Goal: Navigation & Orientation: Find specific page/section

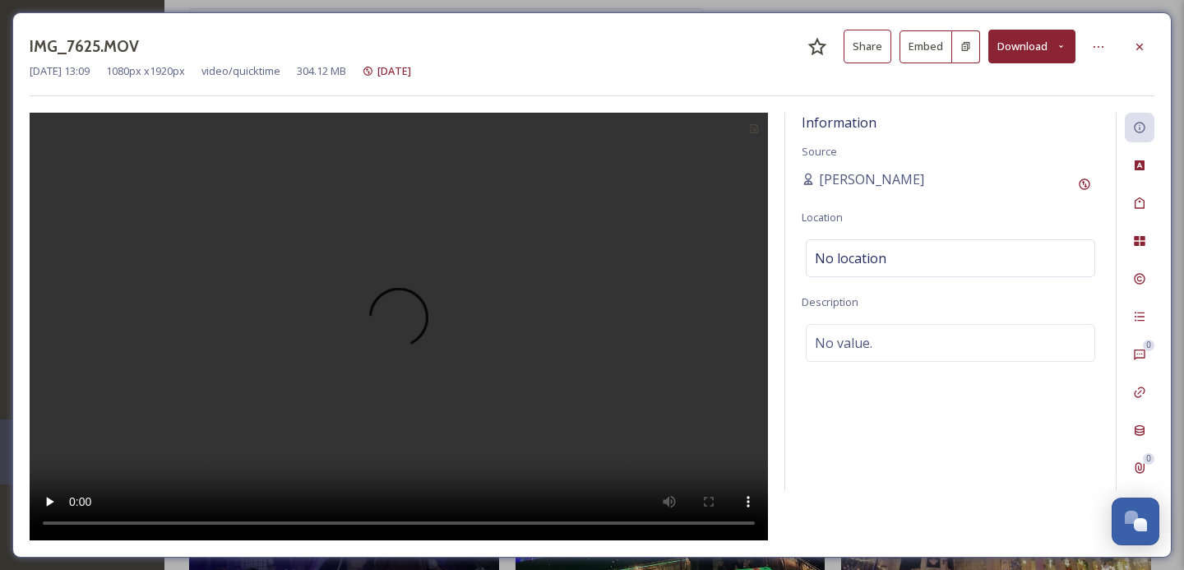
scroll to position [335, 0]
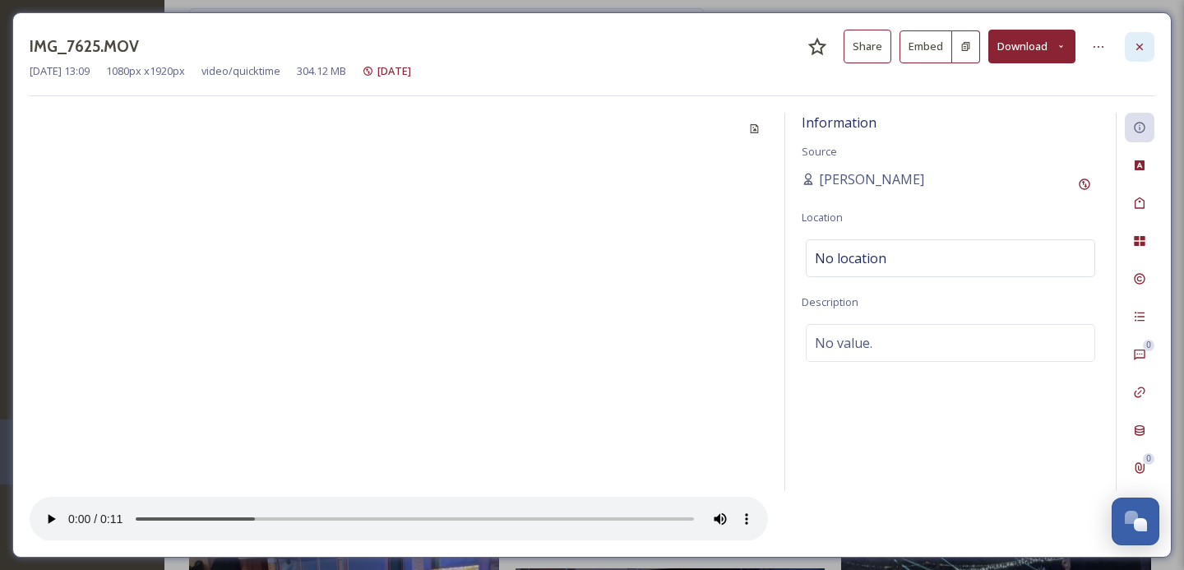
click at [1144, 37] on div at bounding box center [1139, 47] width 30 height 30
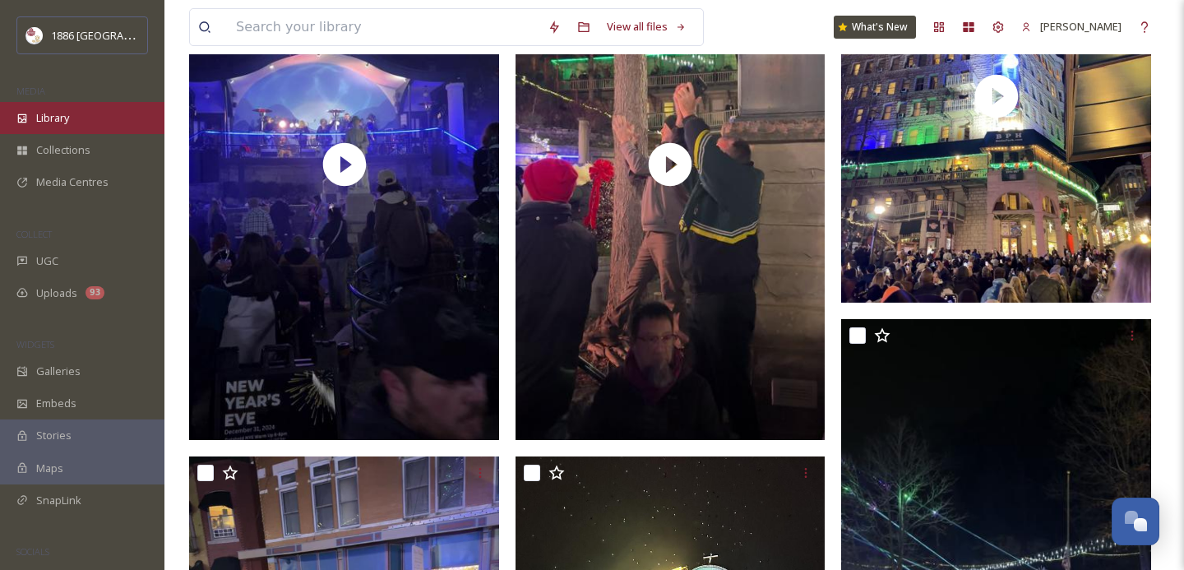
click at [72, 105] on div "Library" at bounding box center [82, 118] width 164 height 32
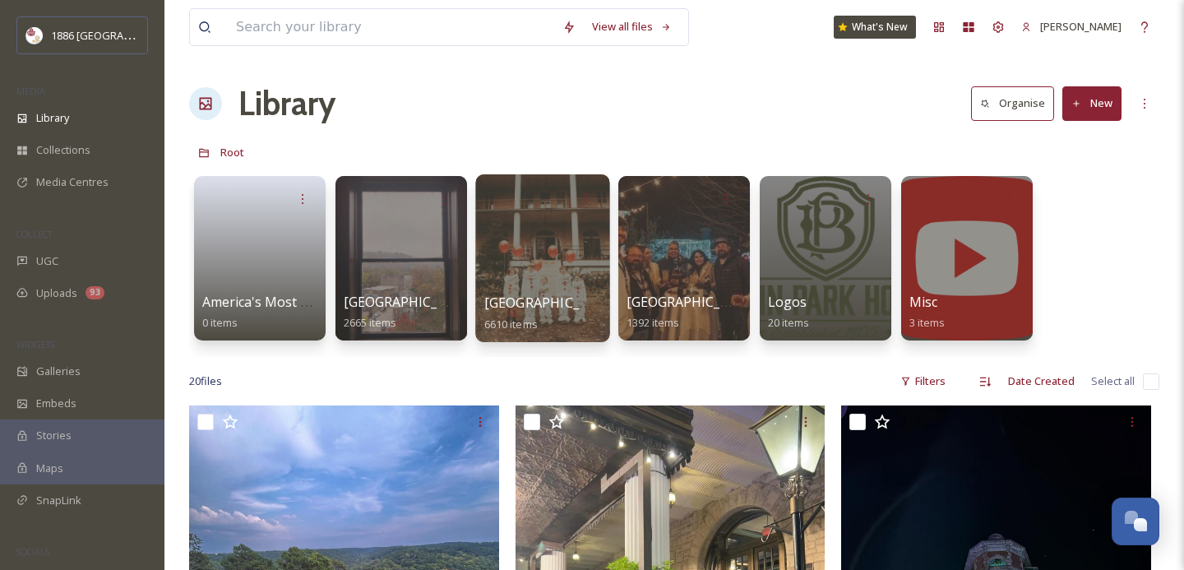
click at [580, 307] on div "Crescent Hotel 6610 items" at bounding box center [543, 313] width 118 height 41
click at [541, 284] on div at bounding box center [542, 258] width 134 height 168
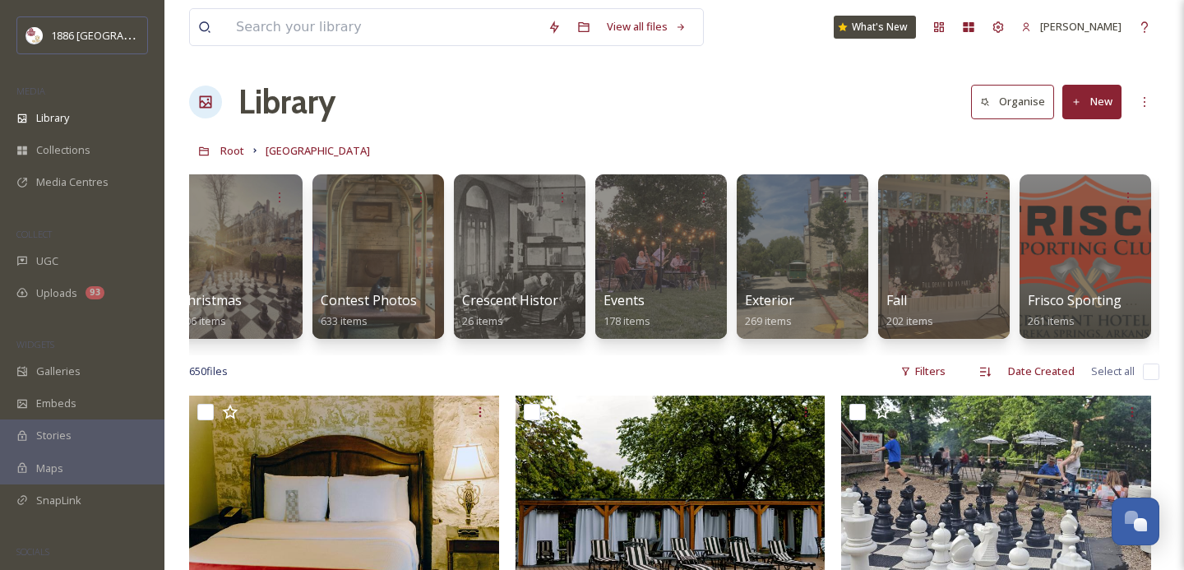
scroll to position [0, 624]
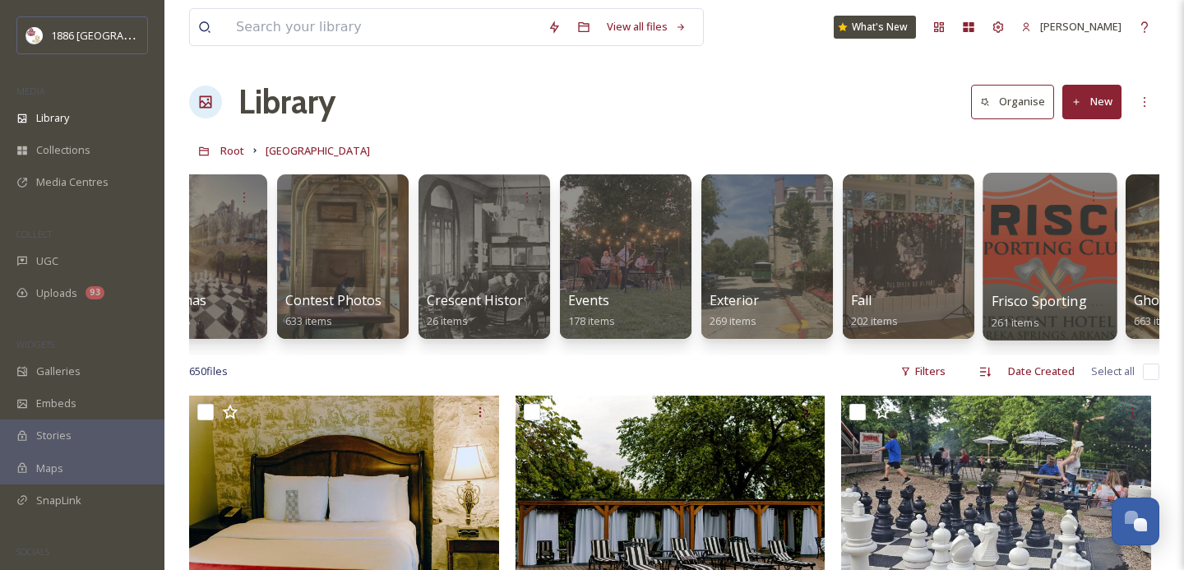
click at [1011, 302] on span "Frisco Sporting Club" at bounding box center [1054, 301] width 127 height 18
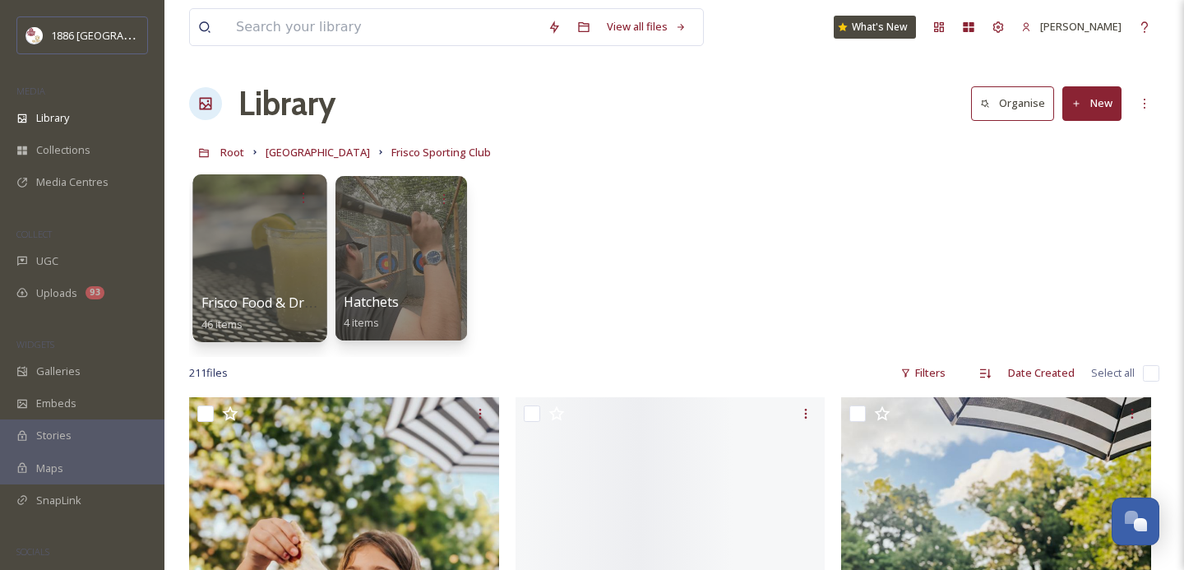
click at [265, 294] on span "Frisco Food & Drinks" at bounding box center [265, 302] width 129 height 18
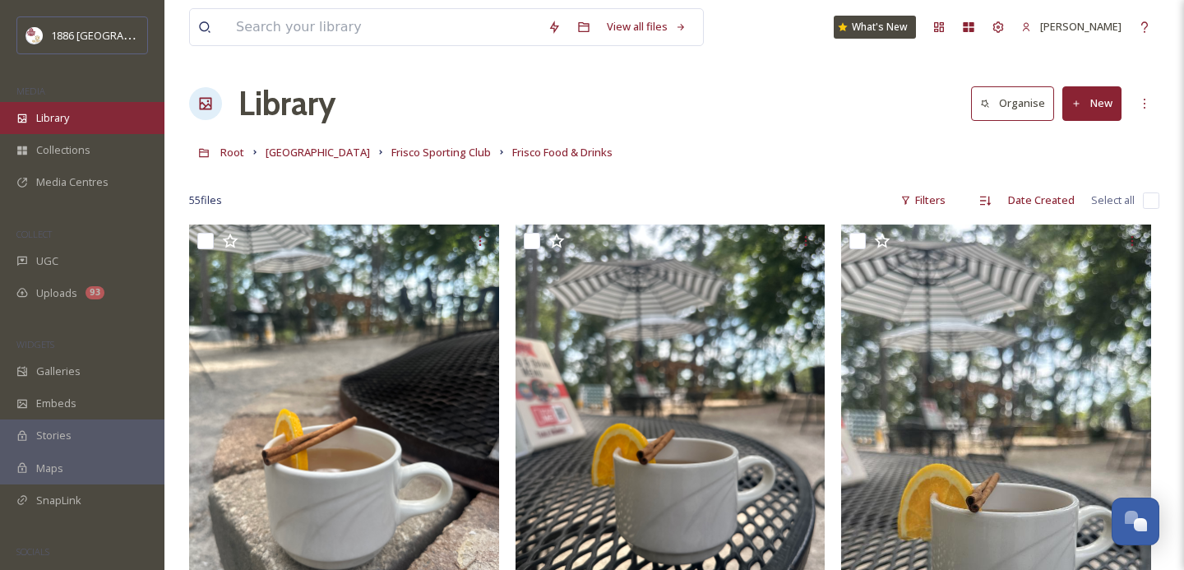
click at [84, 117] on div "Library" at bounding box center [82, 118] width 164 height 32
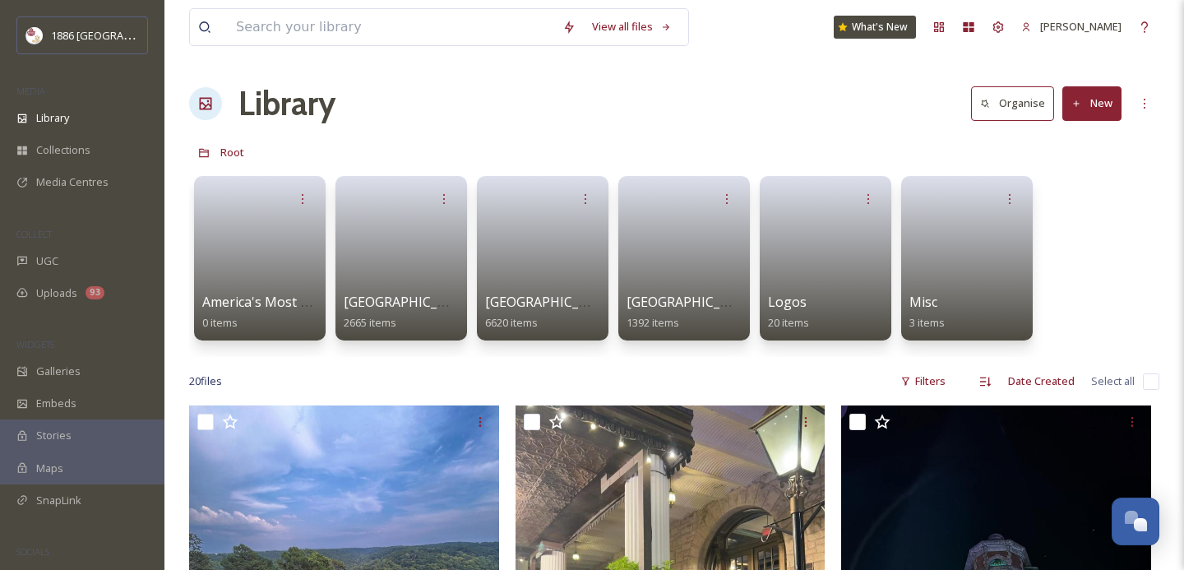
click at [265, 302] on span "America's Most Haunted Hotel" at bounding box center [296, 302] width 188 height 18
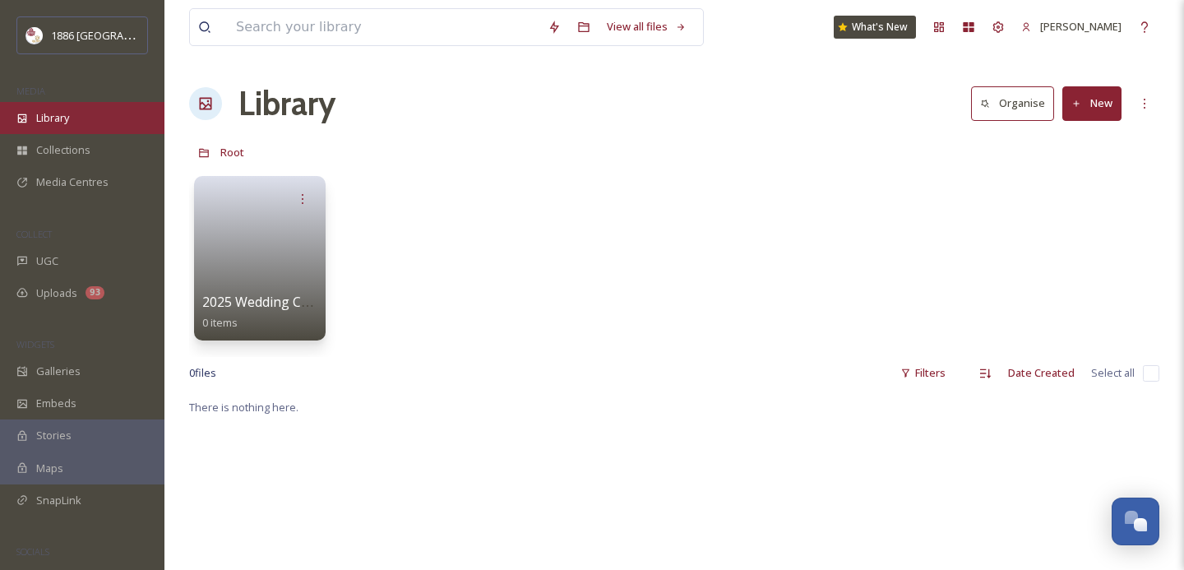
click at [76, 119] on div "Library" at bounding box center [82, 118] width 164 height 32
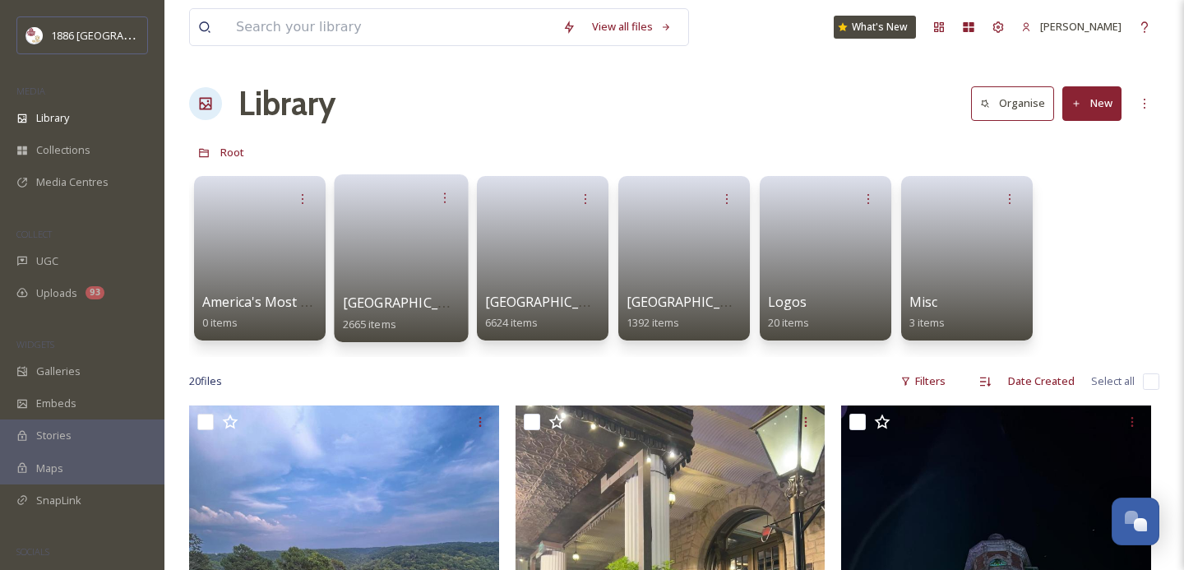
click at [391, 288] on link at bounding box center [402, 253] width 118 height 80
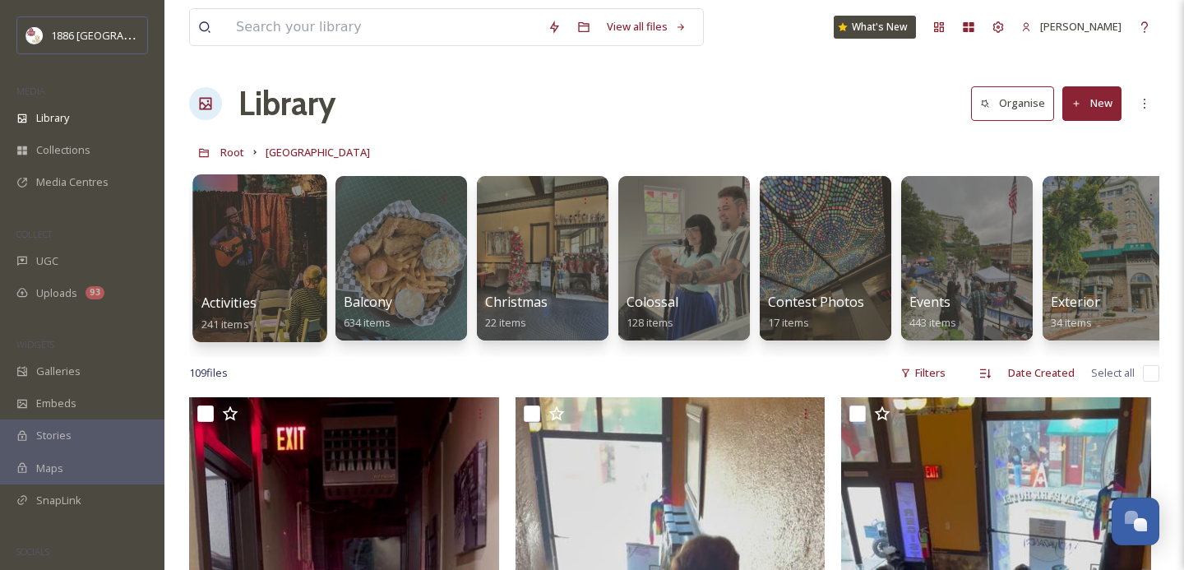
click at [240, 279] on div at bounding box center [259, 258] width 134 height 168
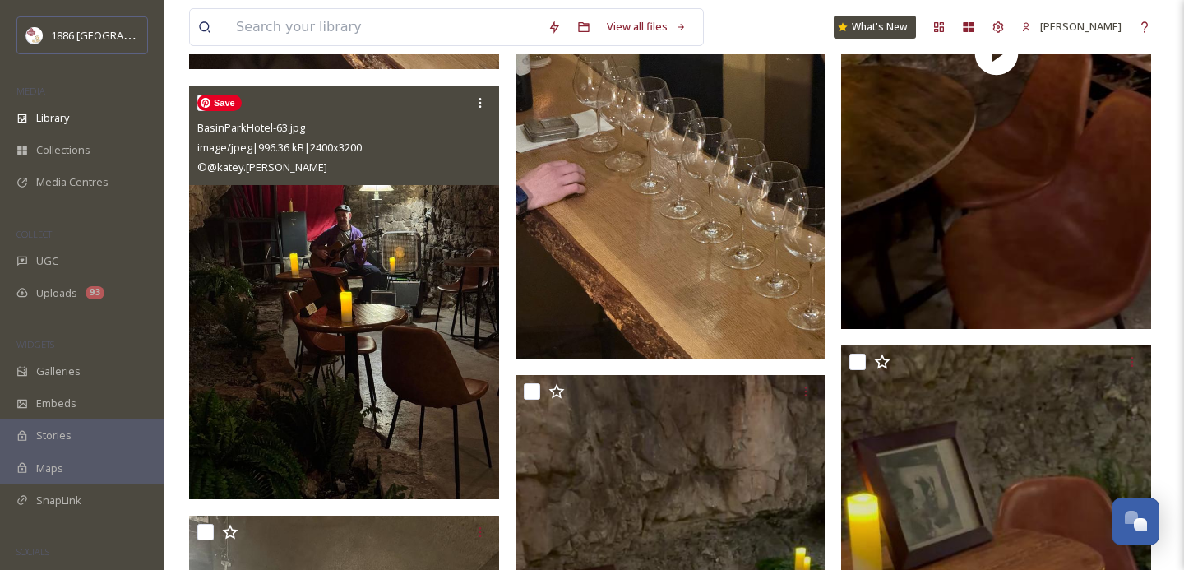
scroll to position [6418, 0]
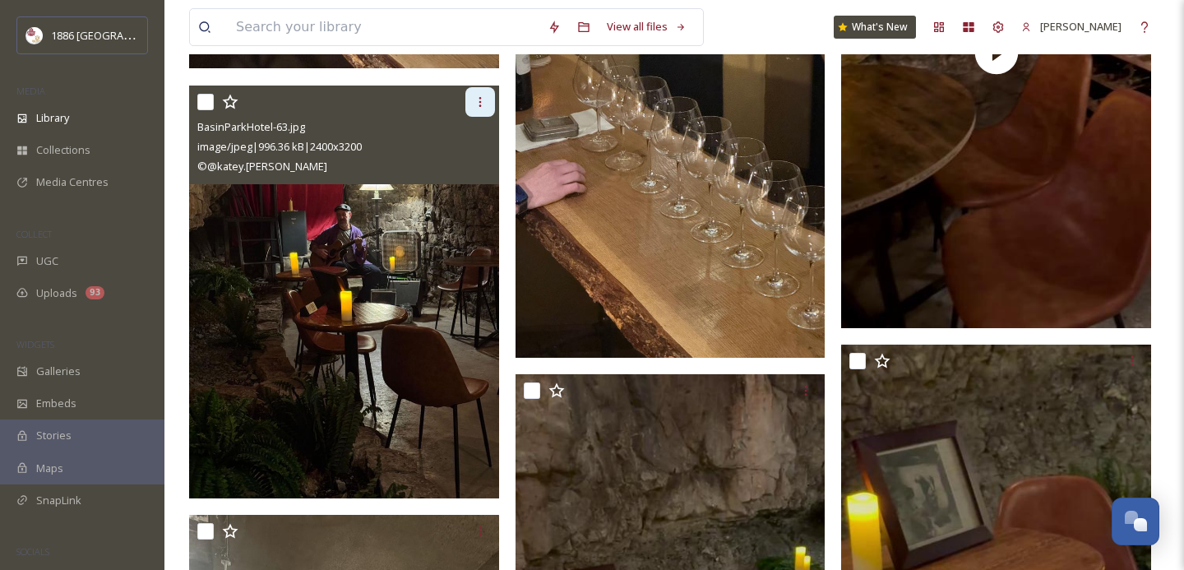
click at [474, 104] on icon at bounding box center [479, 101] width 13 height 13
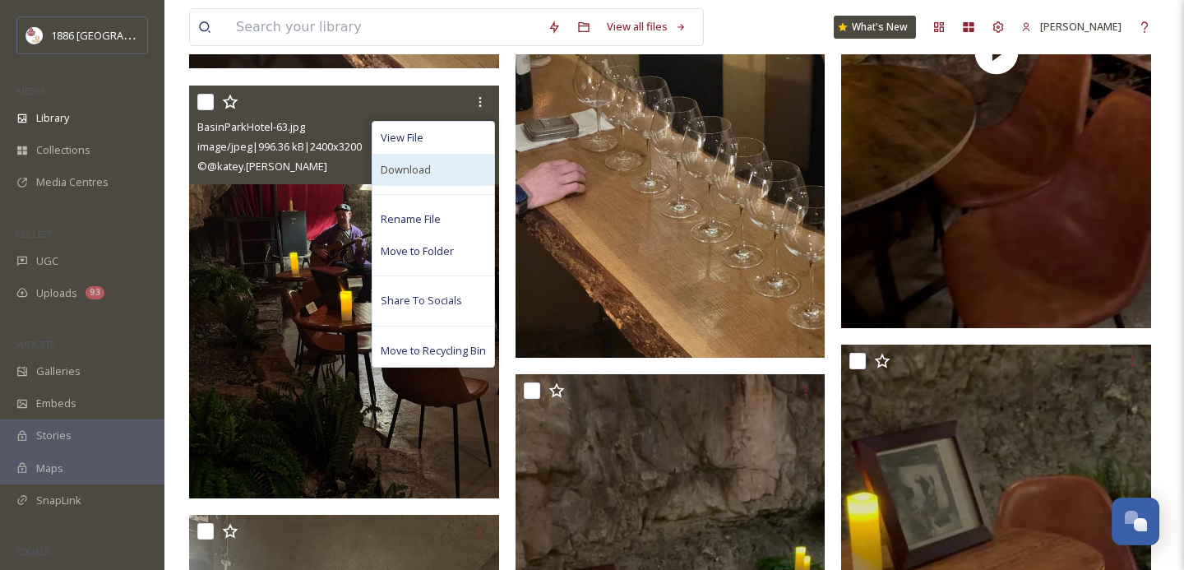
click at [456, 167] on div "Download" at bounding box center [433, 170] width 122 height 32
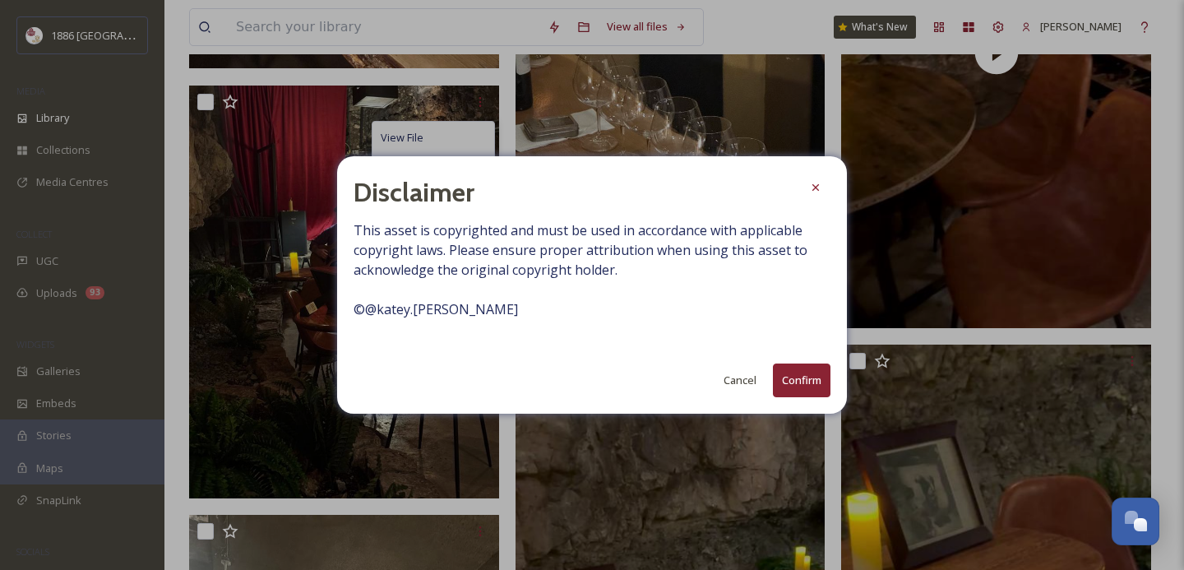
click at [793, 384] on button "Confirm" at bounding box center [802, 380] width 58 height 34
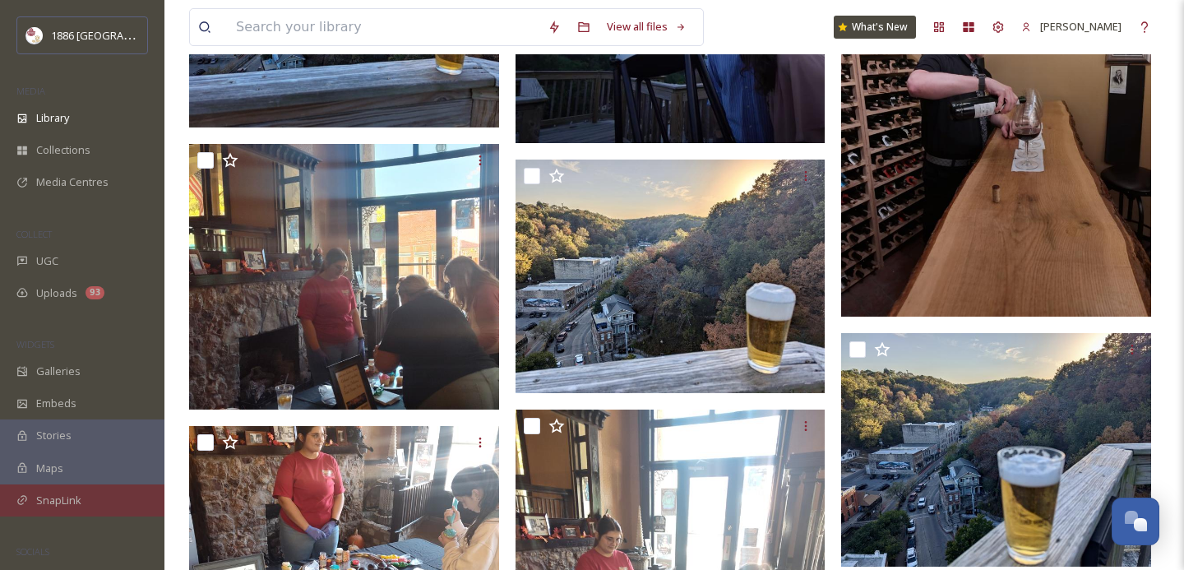
scroll to position [7859, 0]
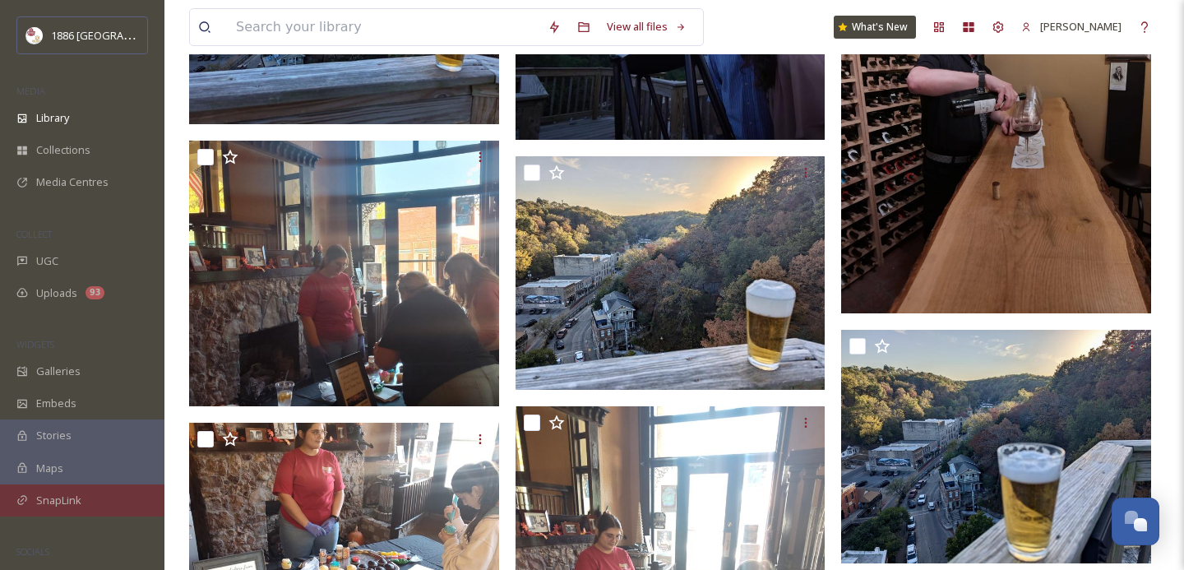
click at [82, 512] on div "SnapLink" at bounding box center [82, 500] width 164 height 32
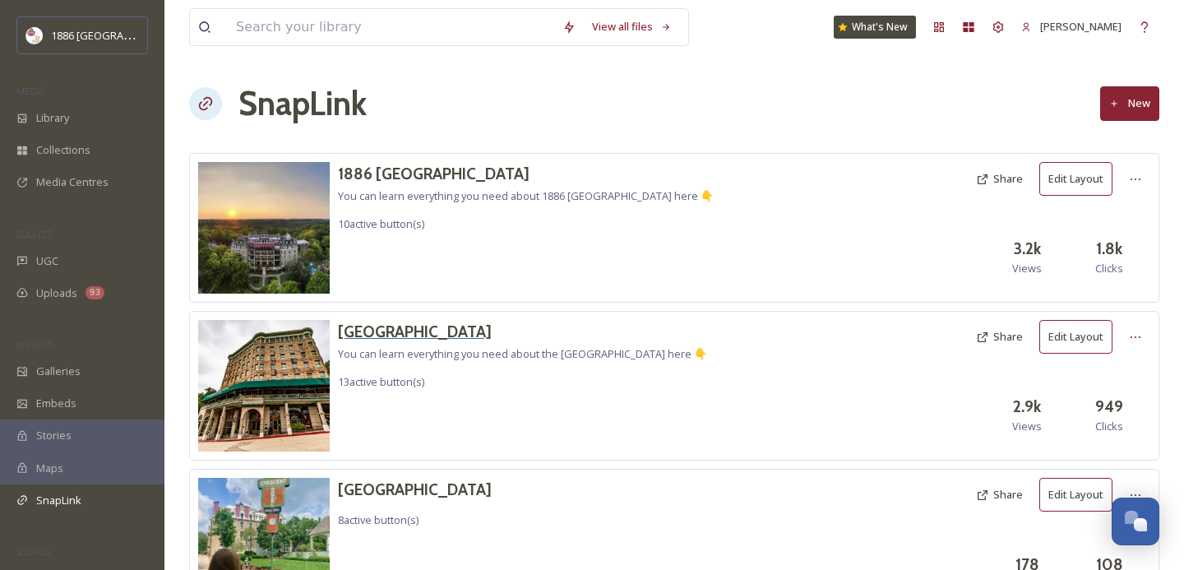
click at [392, 335] on h3 "[GEOGRAPHIC_DATA]" at bounding box center [522, 332] width 369 height 24
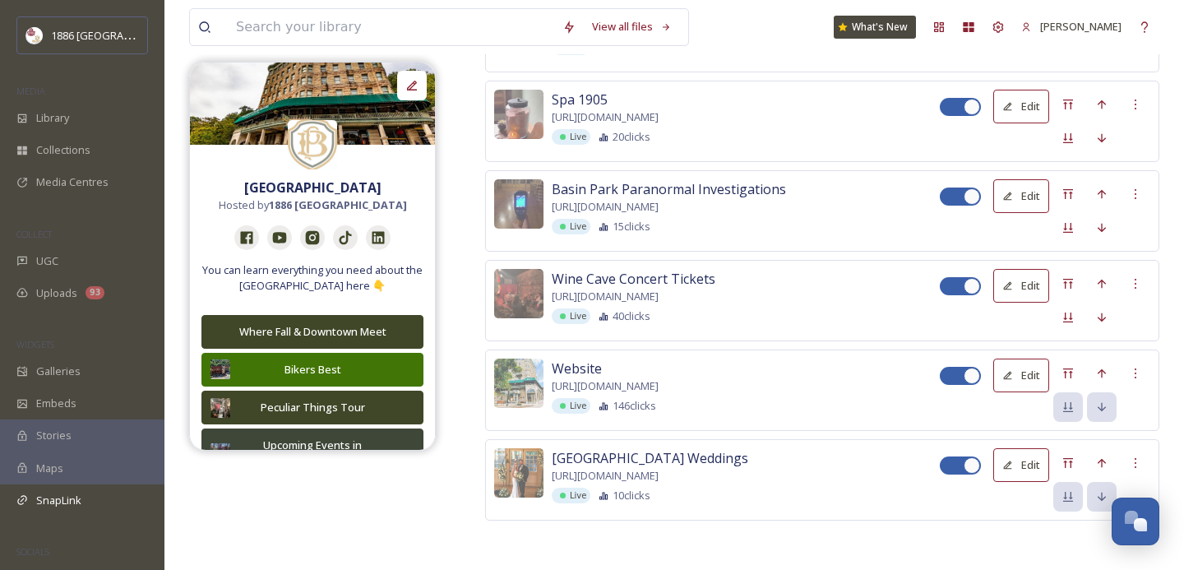
scroll to position [1463, 0]
click at [1075, 282] on div "Move to Top" at bounding box center [1068, 284] width 30 height 30
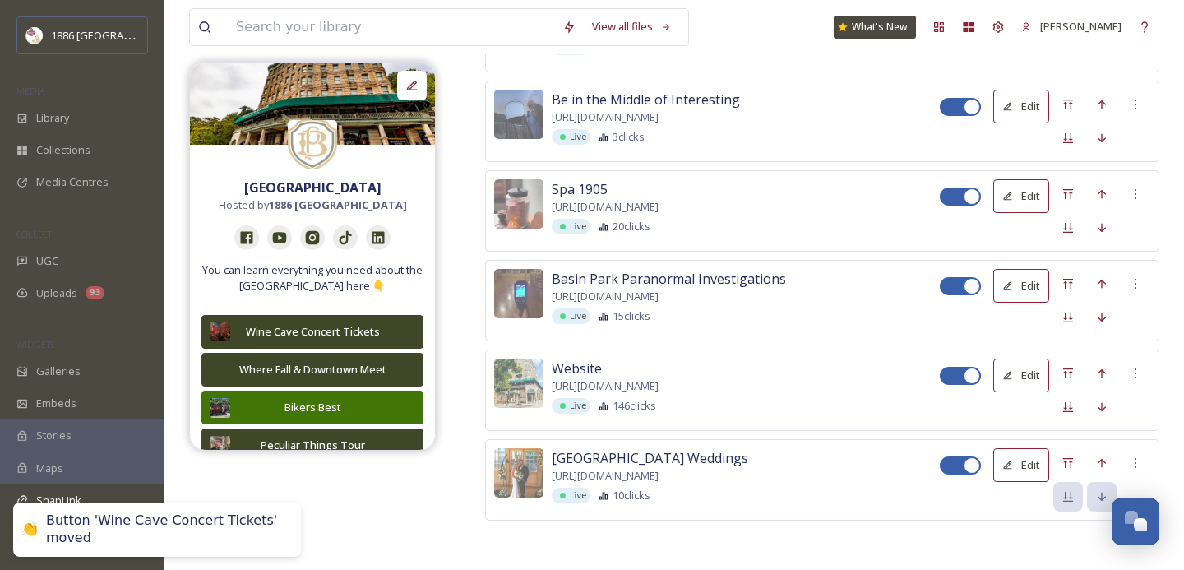
scroll to position [399, 0]
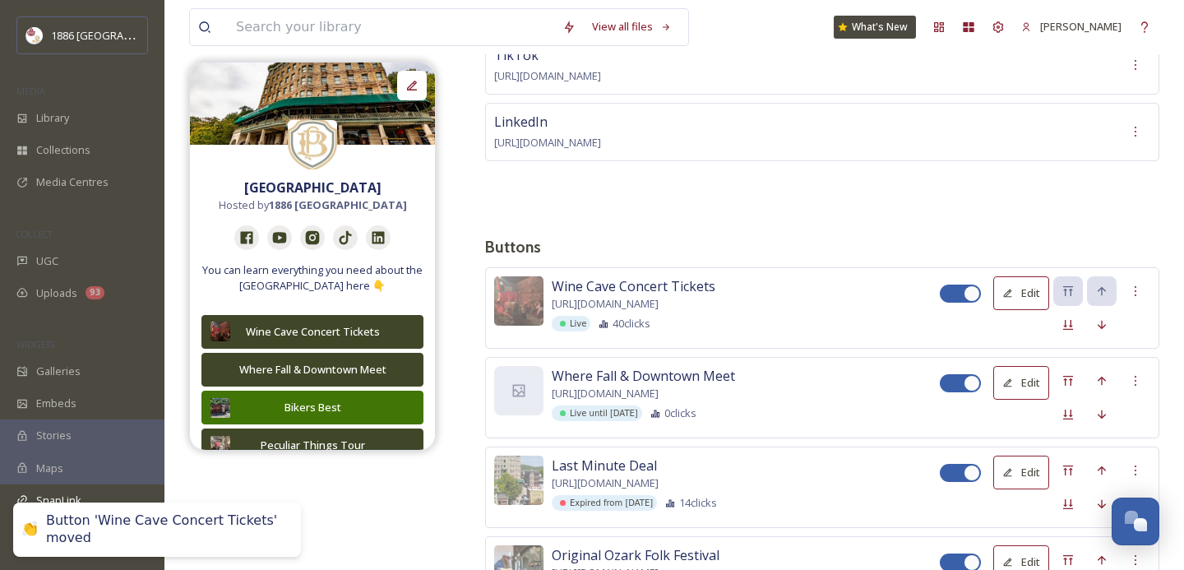
click at [658, 312] on span "[URL][DOMAIN_NAME]" at bounding box center [605, 304] width 107 height 16
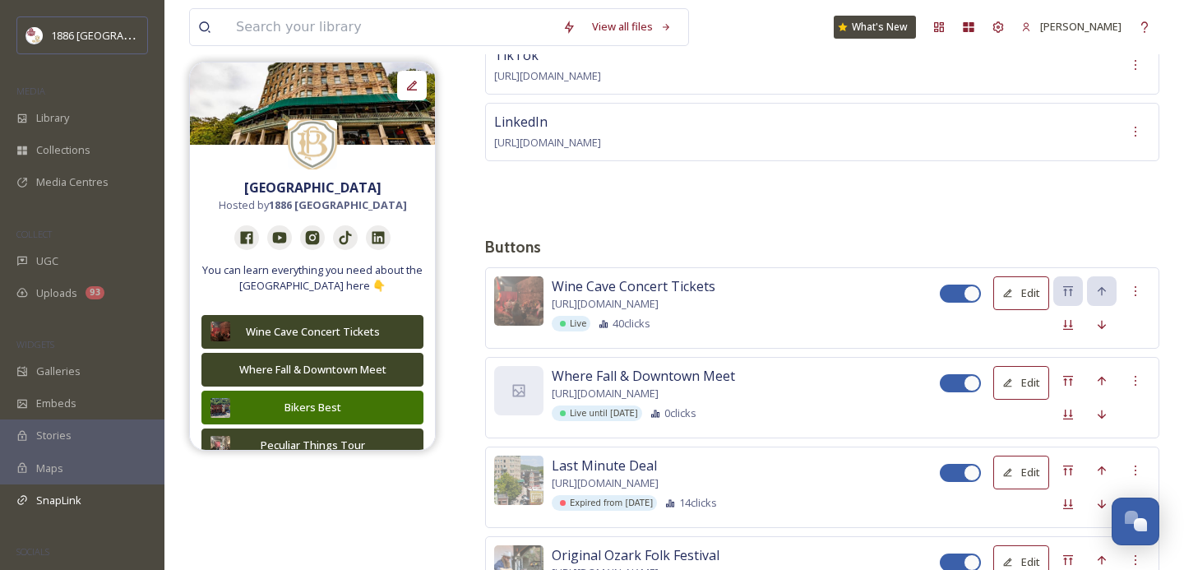
click at [630, 276] on span "Wine Cave Concert Tickets" at bounding box center [634, 286] width 164 height 20
click at [279, 339] on button "Wine Cave Concert Tickets" at bounding box center [312, 331] width 226 height 35
click at [316, 333] on div "Wine Cave Concert Tickets" at bounding box center [312, 331] width 151 height 16
click at [513, 383] on div at bounding box center [518, 390] width 49 height 49
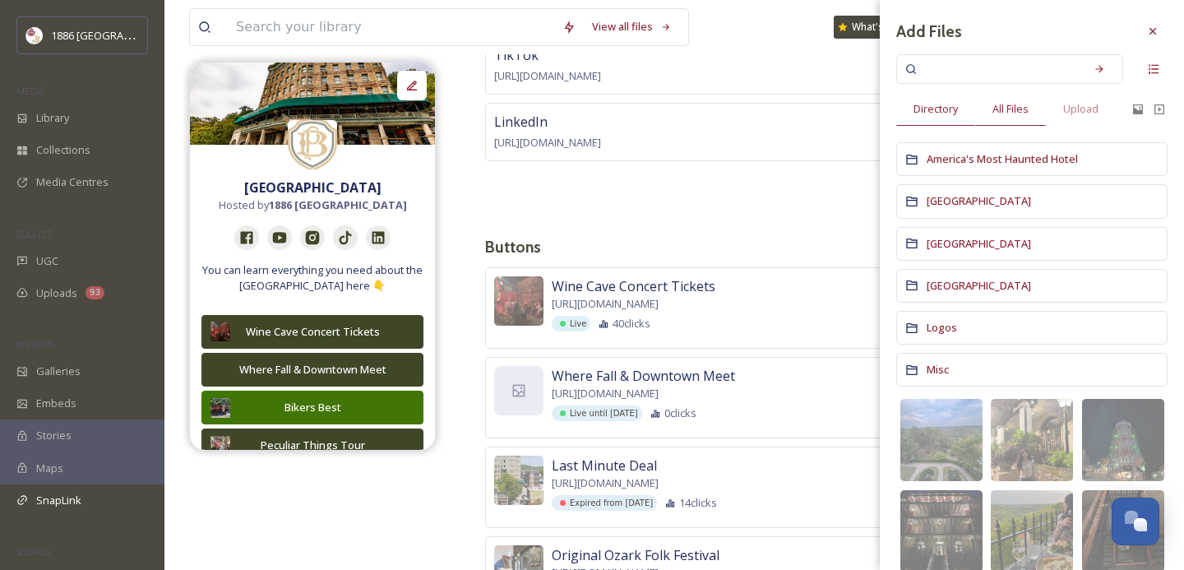
click at [1016, 108] on span "All Files" at bounding box center [1010, 109] width 36 height 16
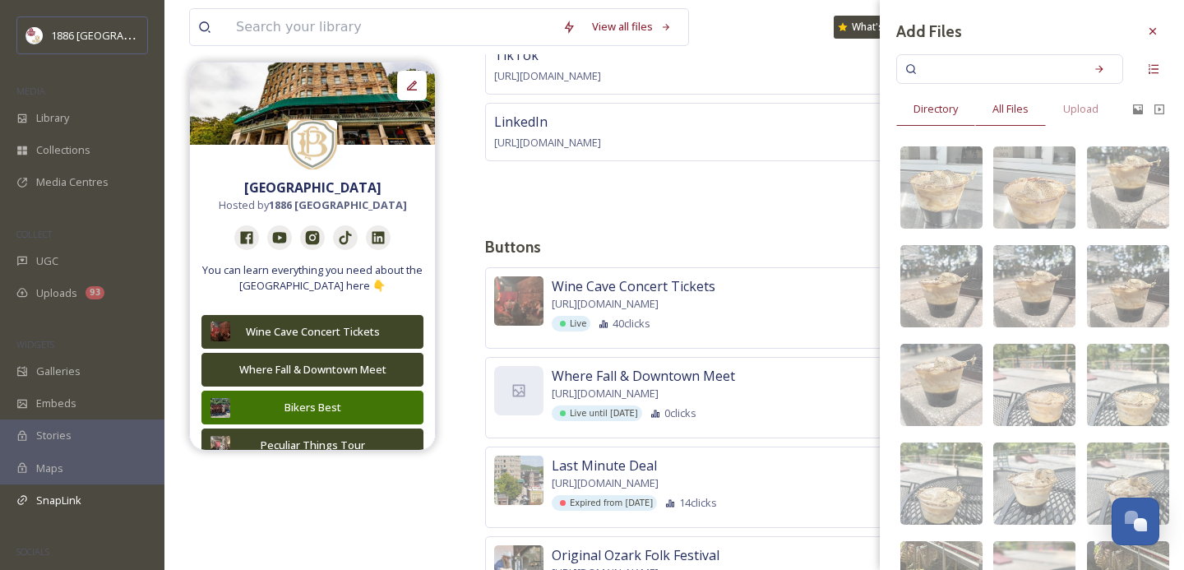
click at [934, 110] on span "Directory" at bounding box center [935, 109] width 44 height 16
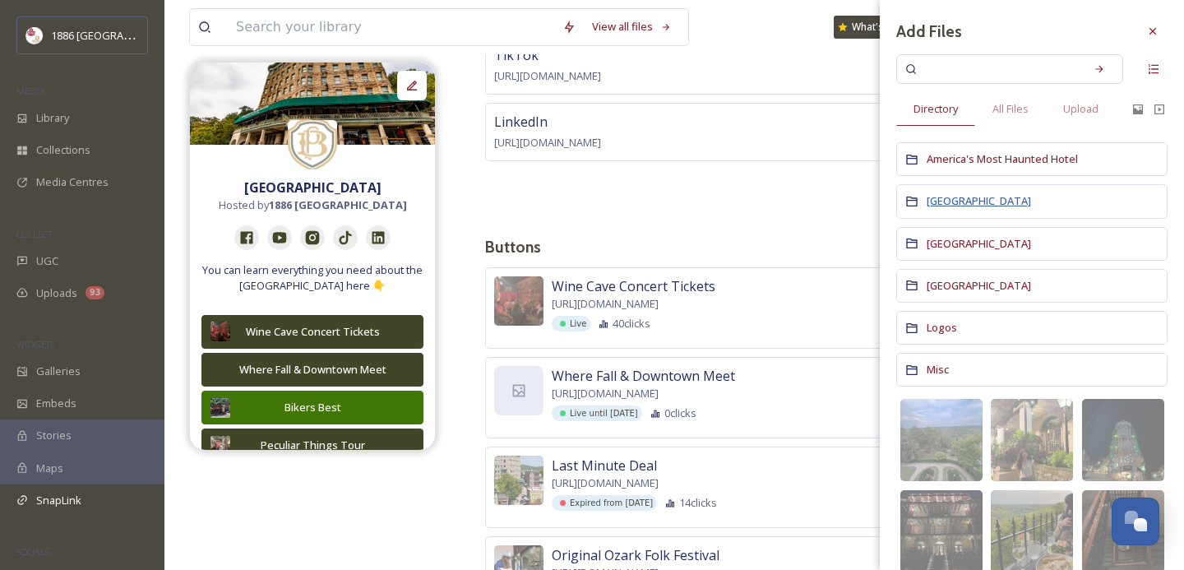
click at [959, 206] on span "[GEOGRAPHIC_DATA]" at bounding box center [978, 200] width 104 height 15
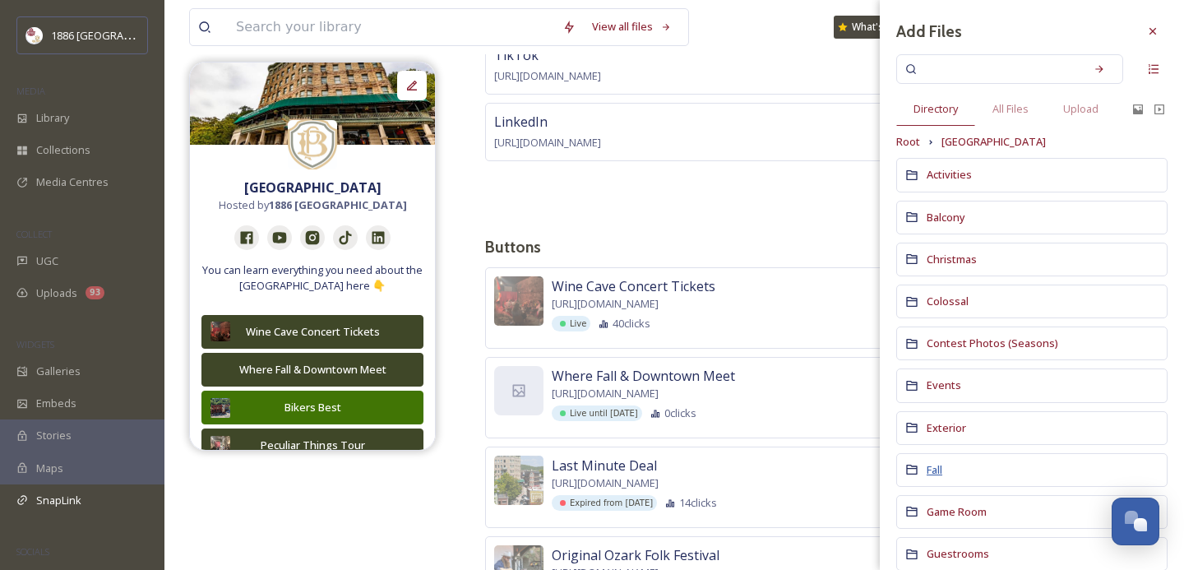
click at [937, 468] on span "Fall" at bounding box center [934, 469] width 16 height 15
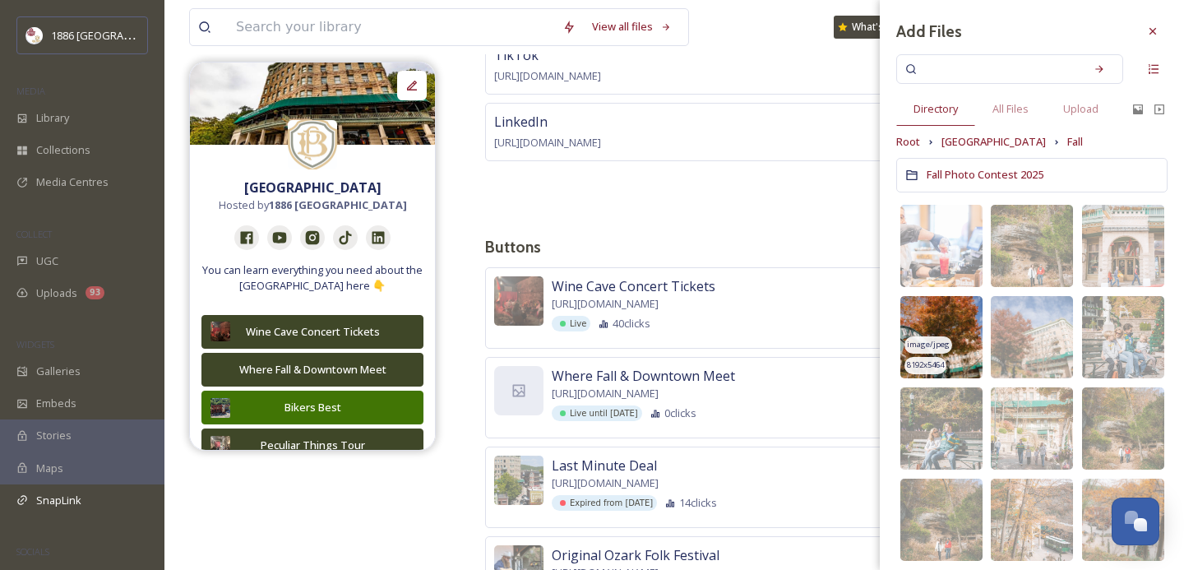
click at [933, 330] on img at bounding box center [941, 337] width 82 height 82
click at [847, 125] on div "LinkedIn [URL][DOMAIN_NAME]" at bounding box center [822, 132] width 674 height 58
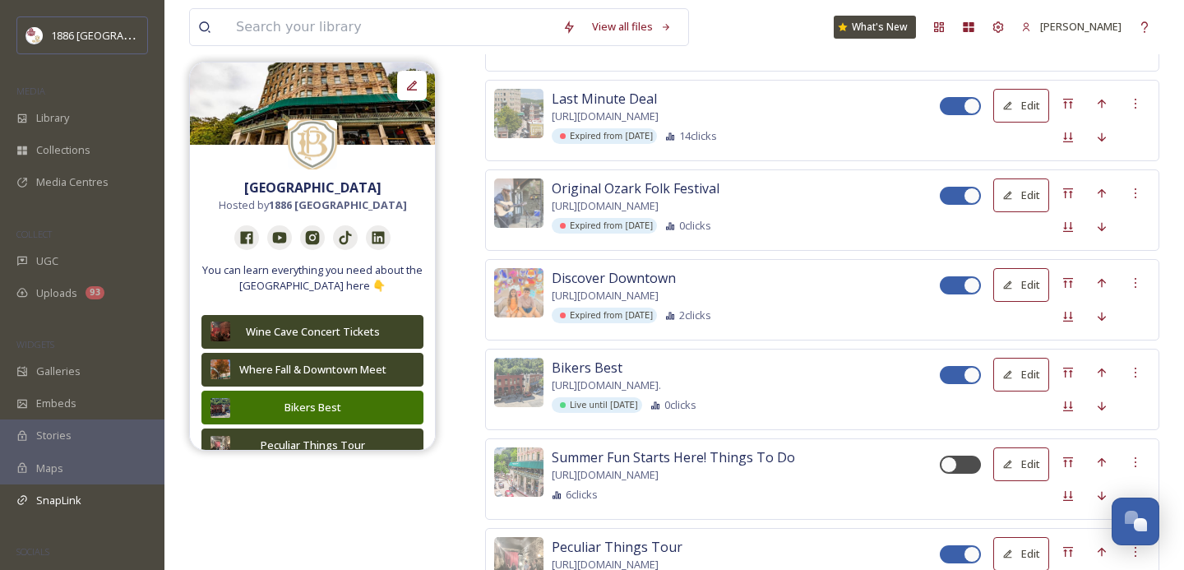
scroll to position [768, 0]
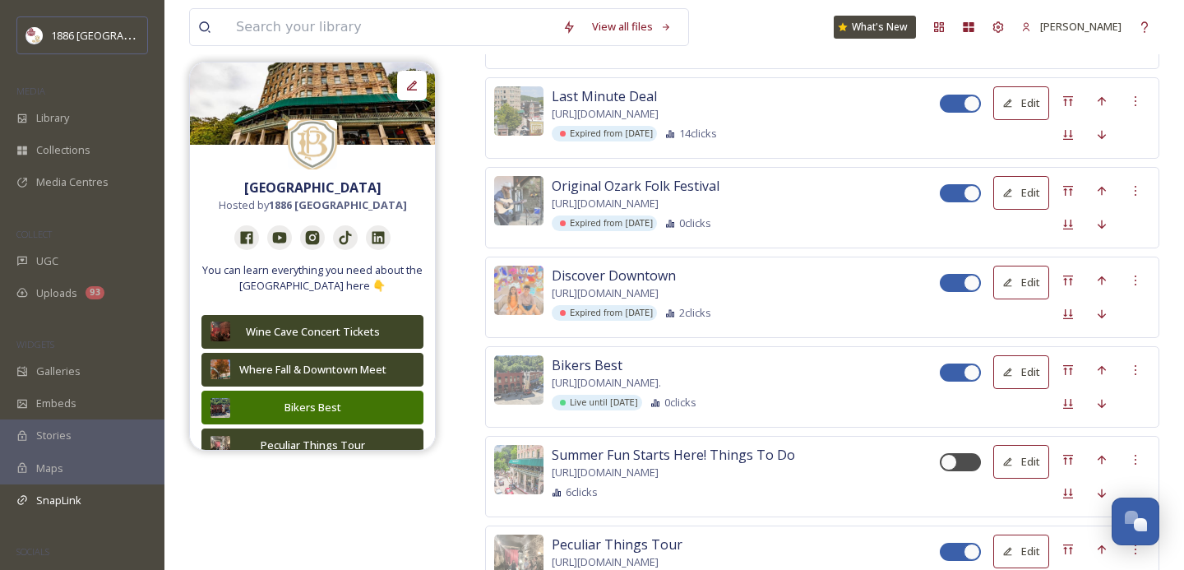
click at [949, 287] on div at bounding box center [952, 283] width 12 height 8
checkbox input "false"
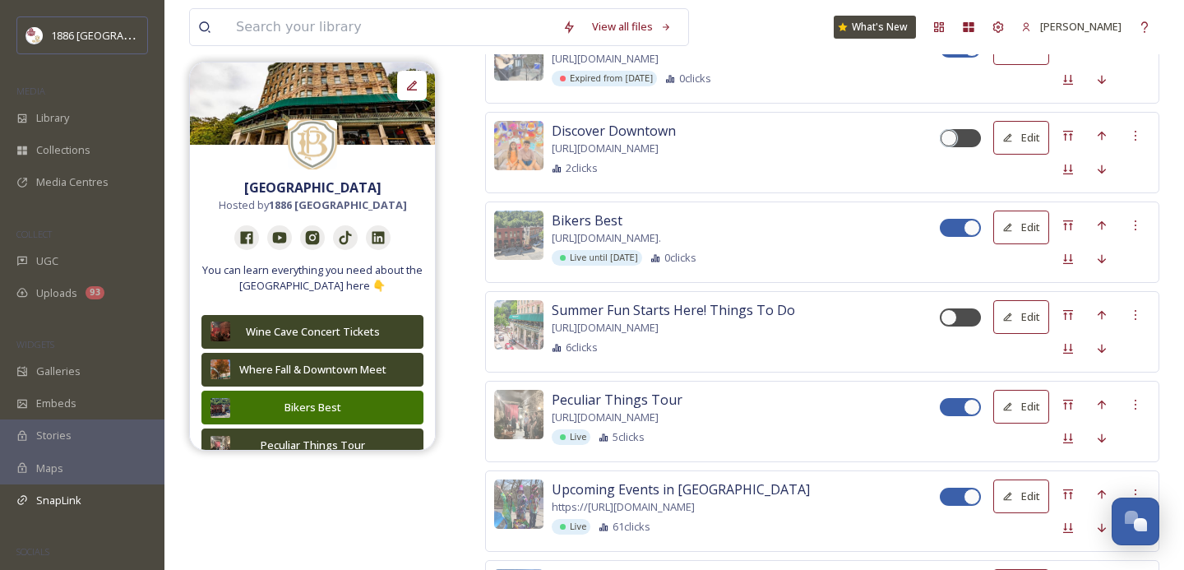
scroll to position [926, 0]
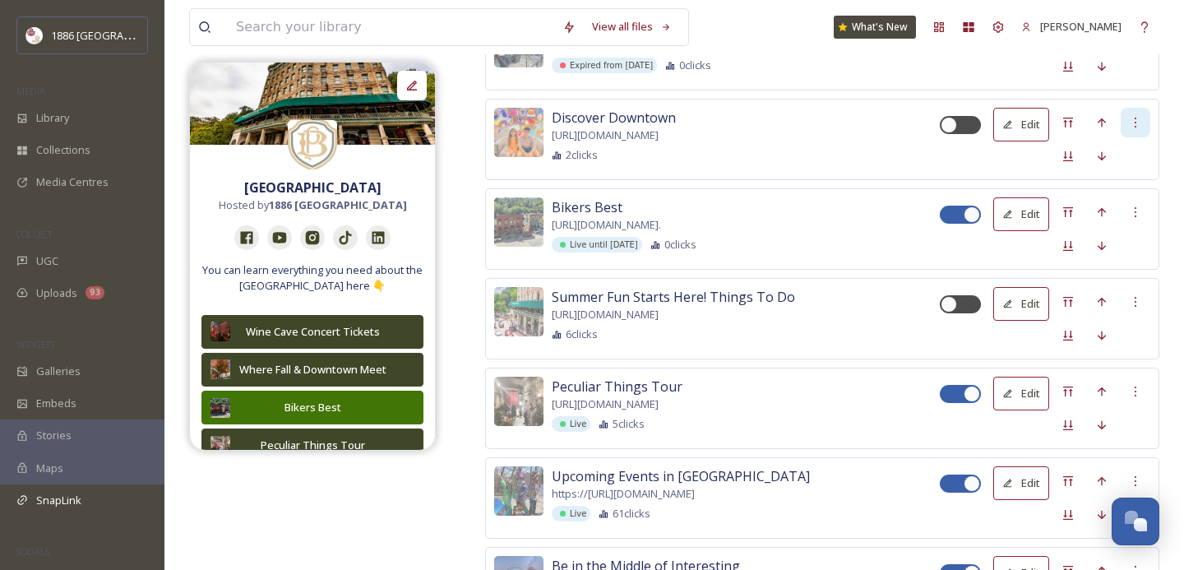
click at [1129, 129] on icon at bounding box center [1135, 122] width 13 height 13
click at [1124, 224] on div "Delete Button" at bounding box center [1106, 208] width 85 height 32
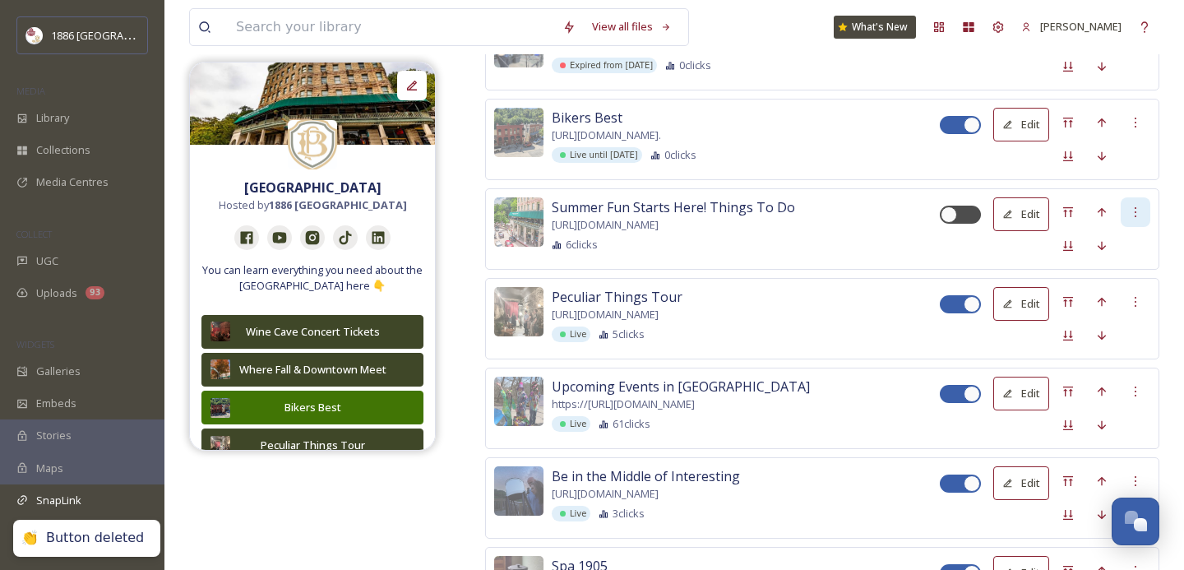
click at [1133, 219] on icon at bounding box center [1135, 211] width 13 height 13
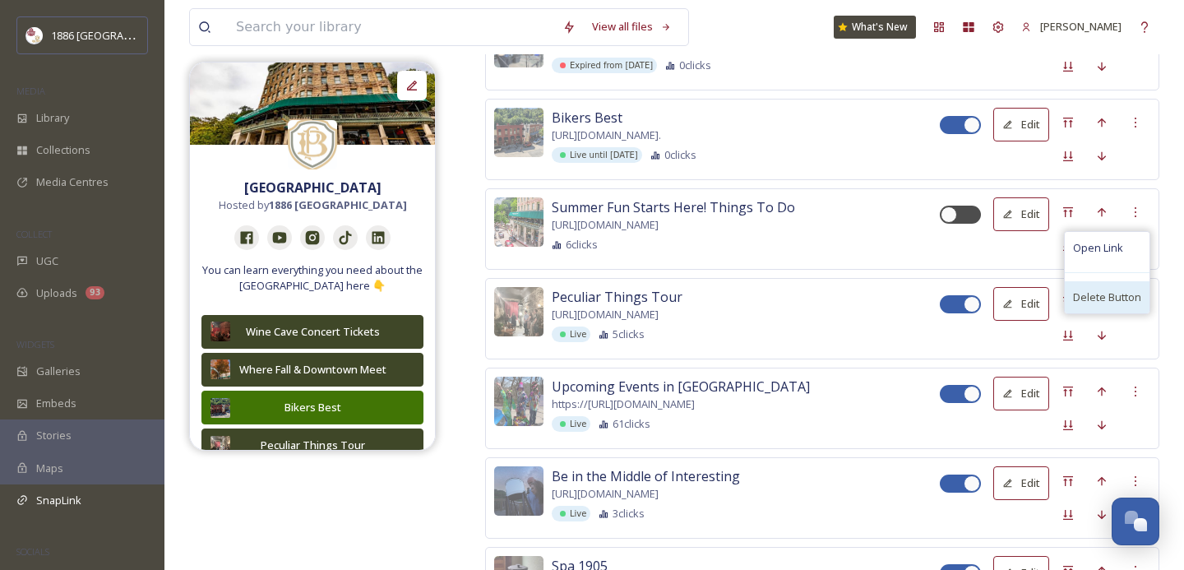
click at [1112, 305] on span "Delete Button" at bounding box center [1107, 297] width 68 height 16
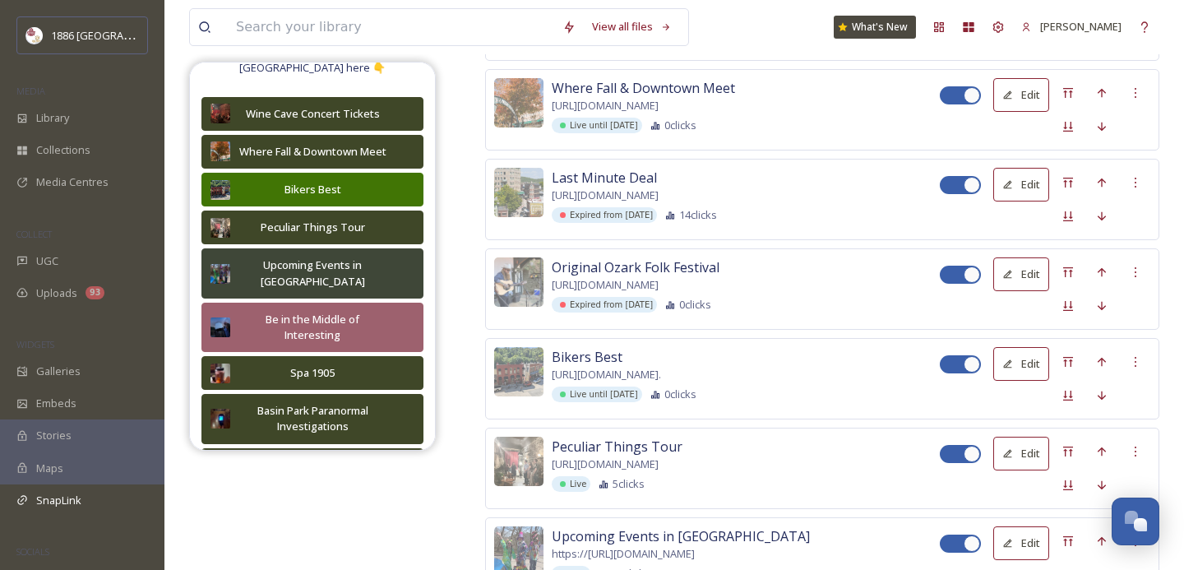
scroll to position [676, 0]
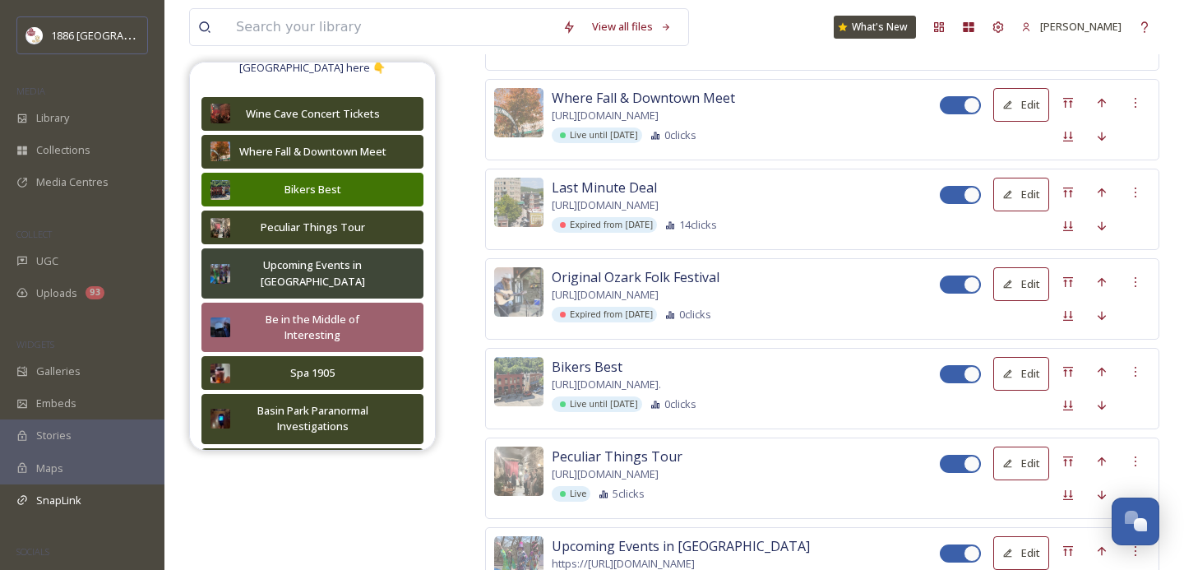
click at [950, 289] on div at bounding box center [952, 284] width 12 height 8
checkbox input "false"
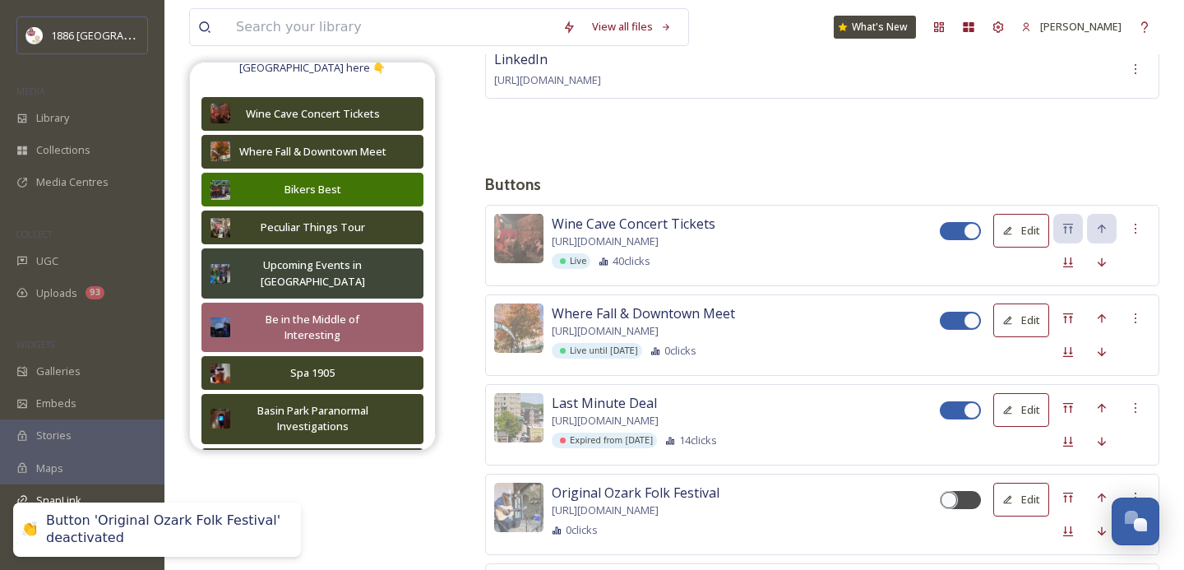
scroll to position [441, 0]
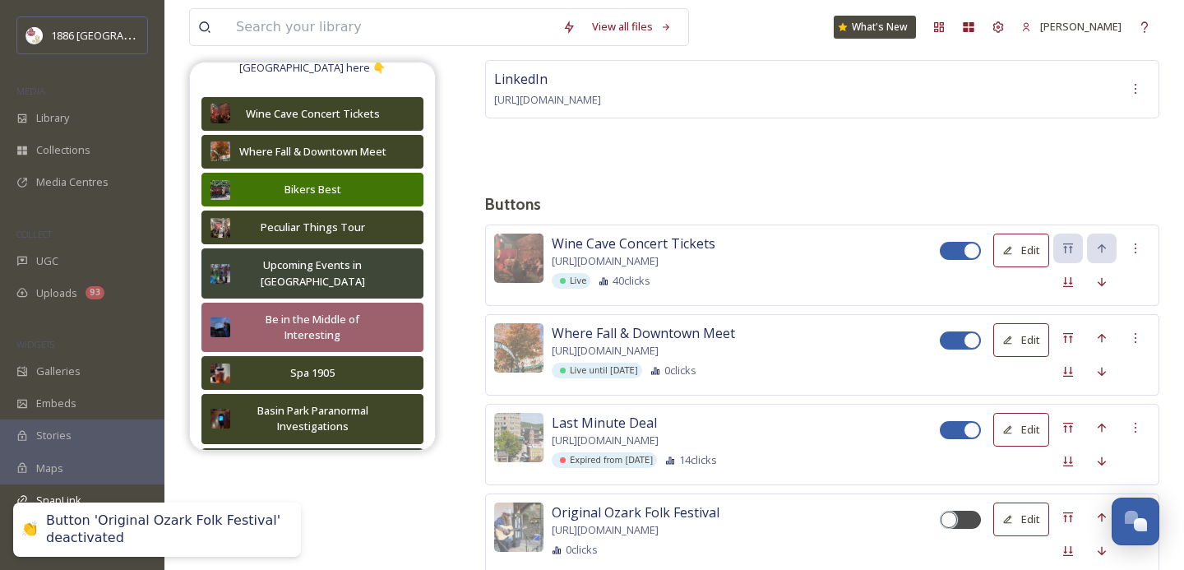
click at [949, 446] on div "Edit" at bounding box center [1045, 444] width 210 height 63
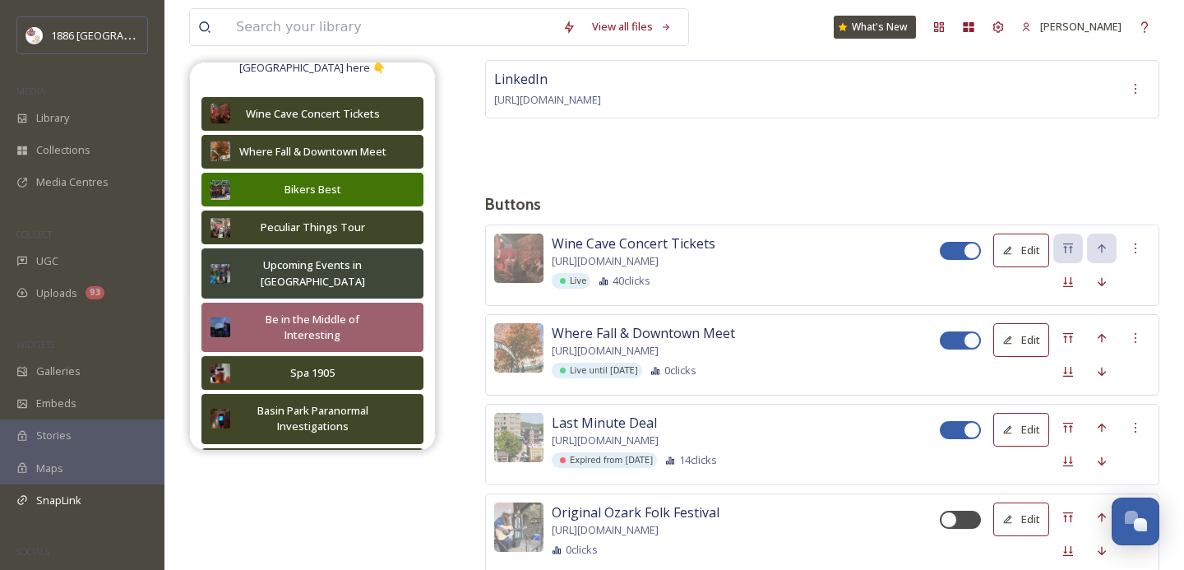
click at [951, 434] on div at bounding box center [952, 430] width 12 height 8
checkbox input "false"
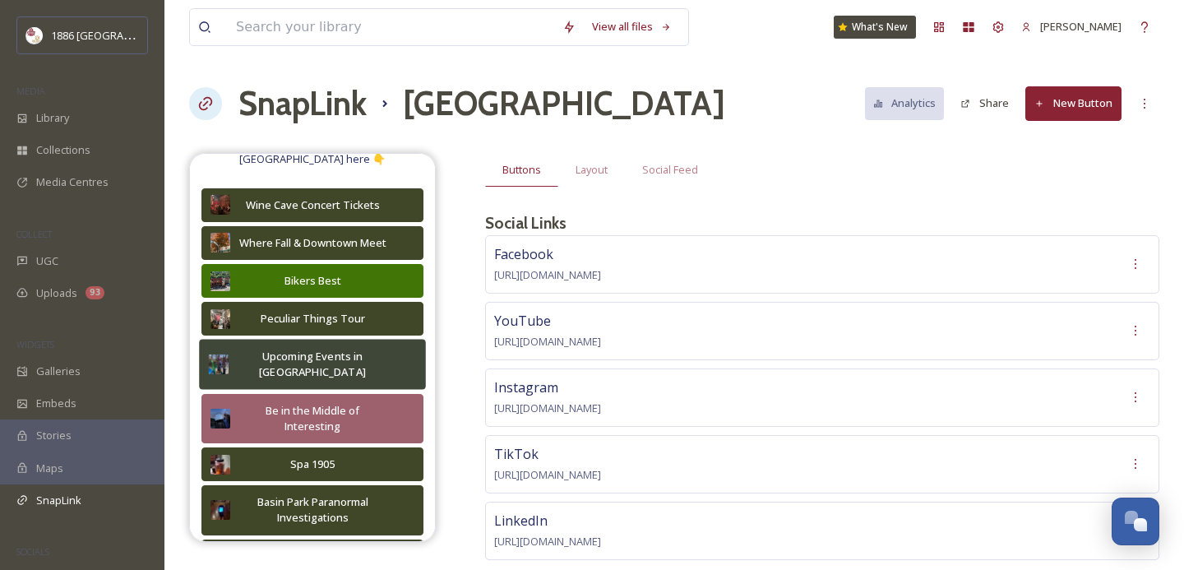
scroll to position [0, 0]
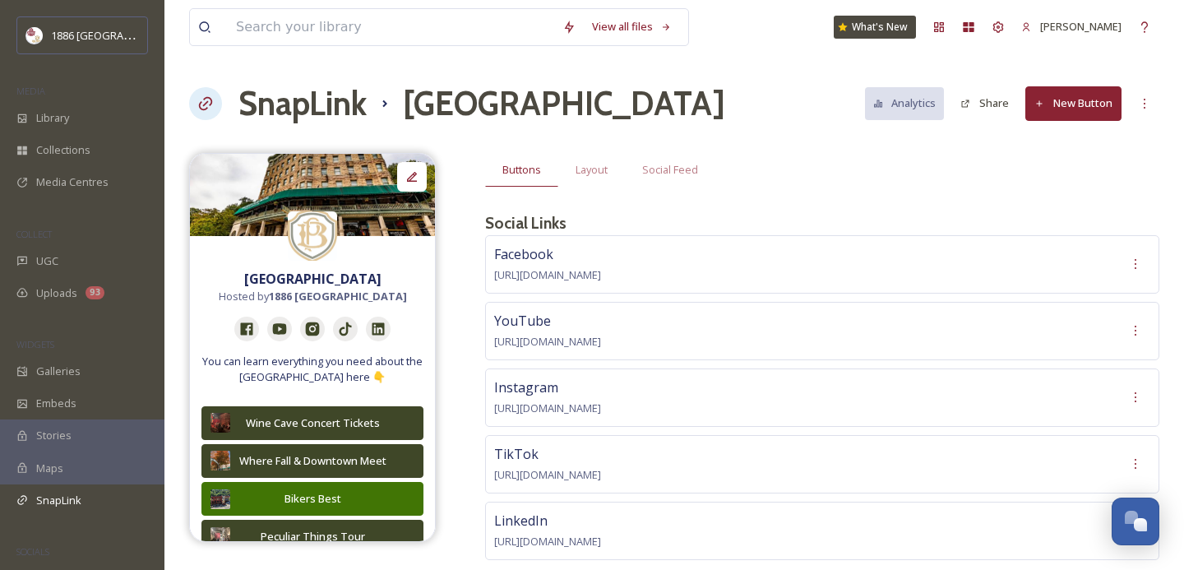
click at [1002, 100] on button "Share" at bounding box center [984, 103] width 65 height 32
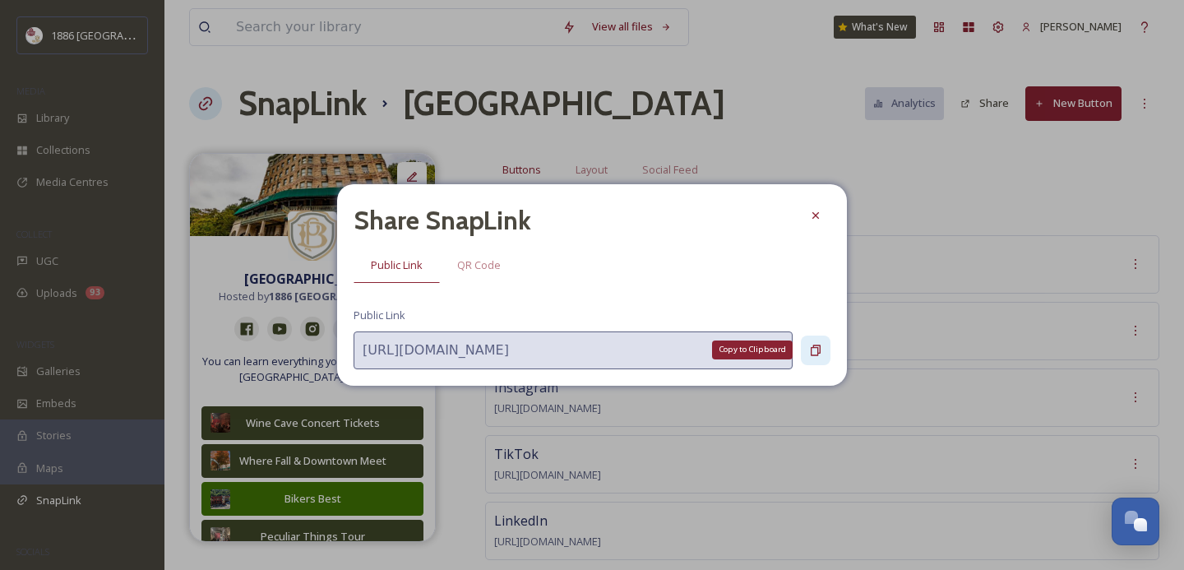
click at [818, 353] on icon at bounding box center [815, 350] width 13 height 13
